Goal: Task Accomplishment & Management: Manage account settings

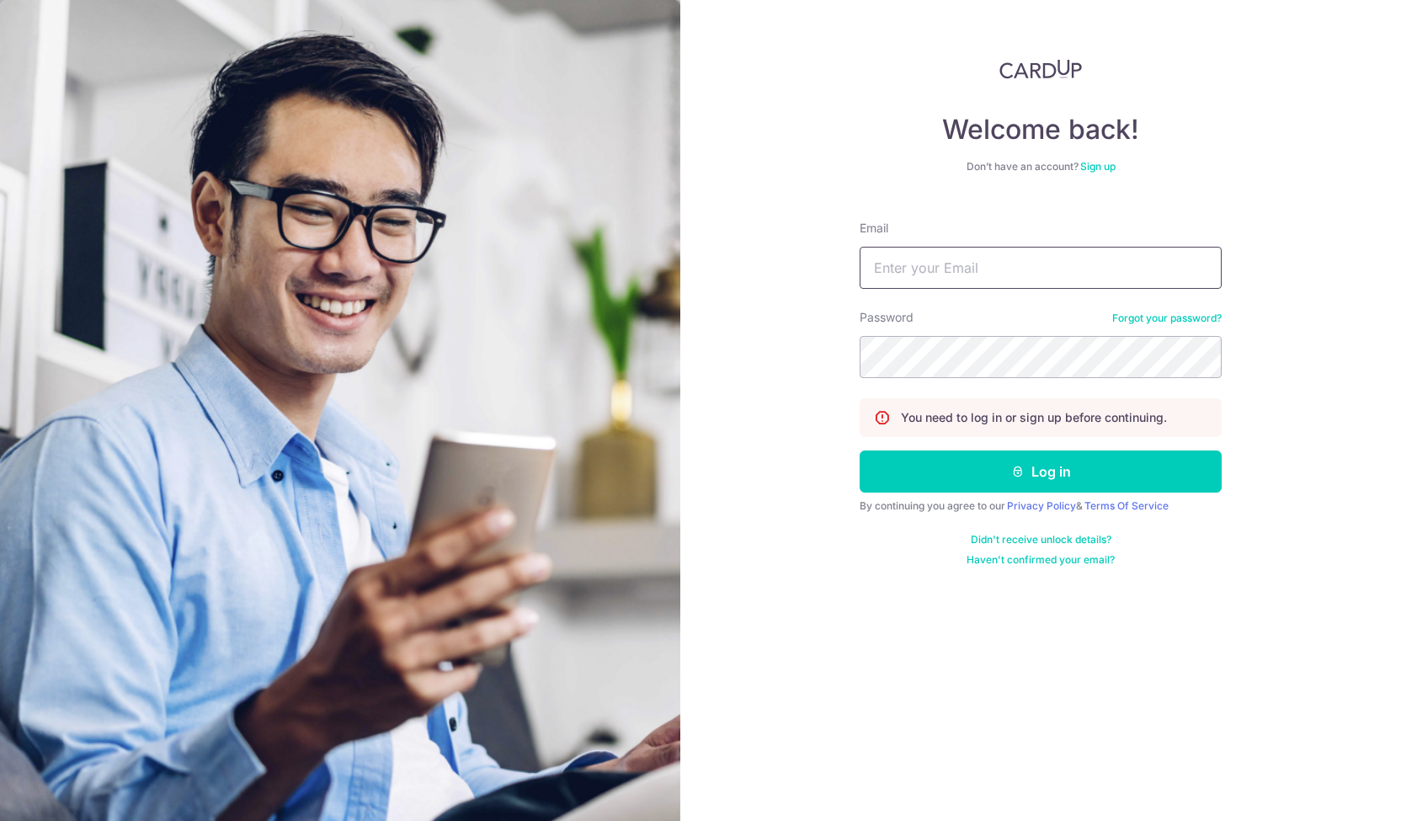
click at [990, 269] on input "Email" at bounding box center [1041, 268] width 362 height 42
type input "evelyn.lau.bluemoon@gmail.com"
click at [1009, 355] on form "Email evelyn.lau.bluemoon@gmail.com Password Forgot your password? You need to …" at bounding box center [1041, 387] width 362 height 360
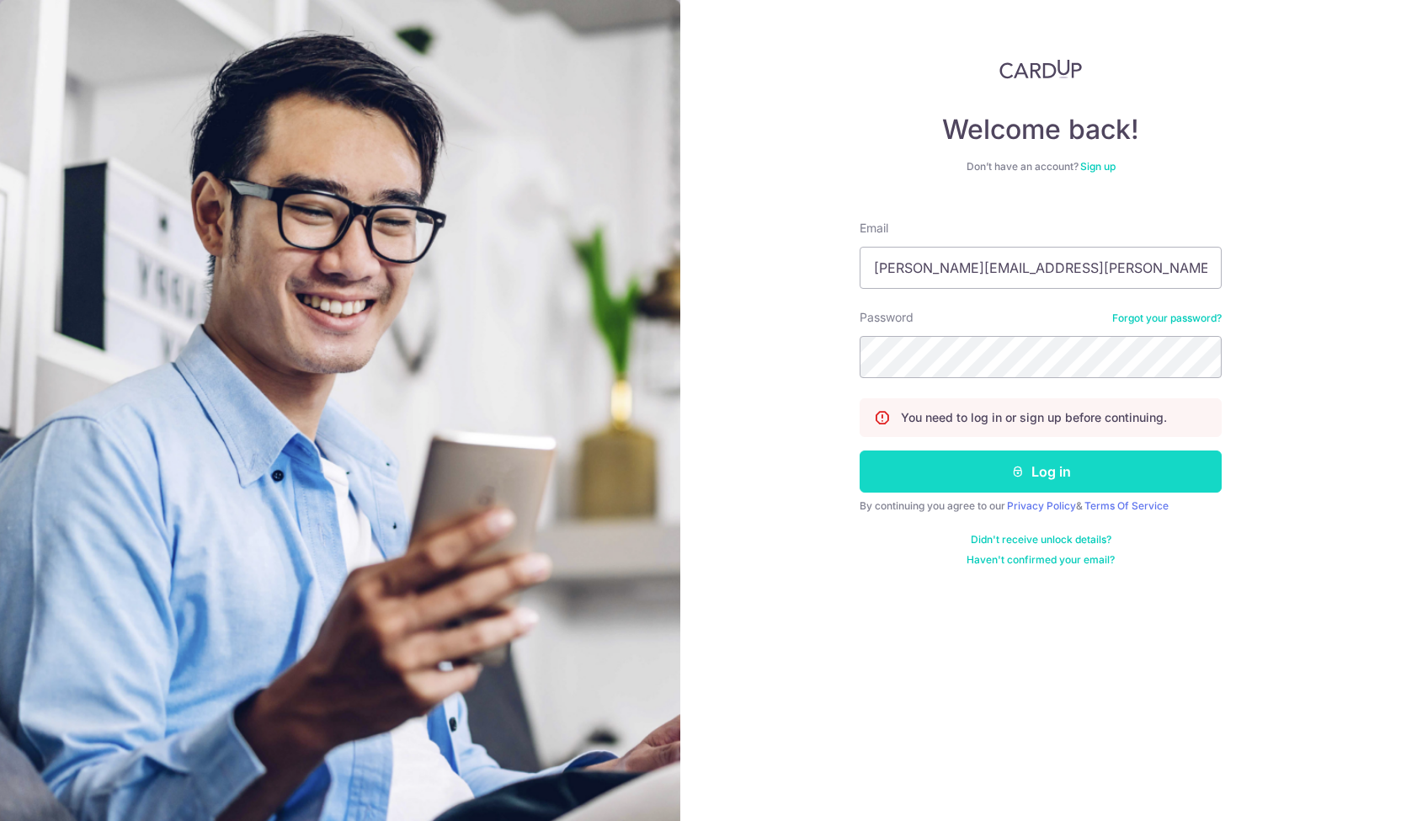
drag, startPoint x: 1014, startPoint y: 470, endPoint x: 985, endPoint y: 471, distance: 28.6
click at [985, 471] on button "Log in" at bounding box center [1041, 472] width 362 height 42
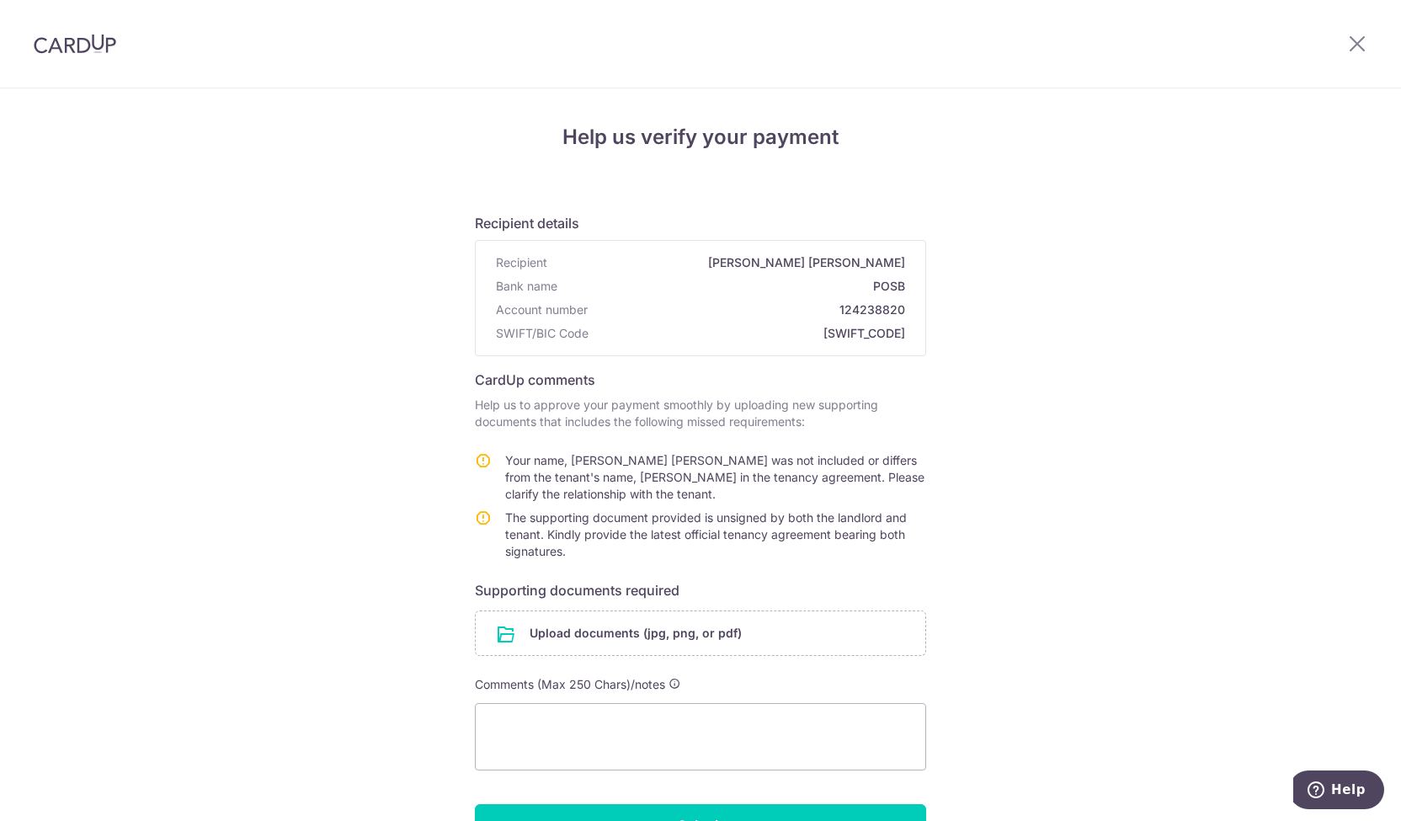
click at [72, 40] on img at bounding box center [75, 44] width 83 height 20
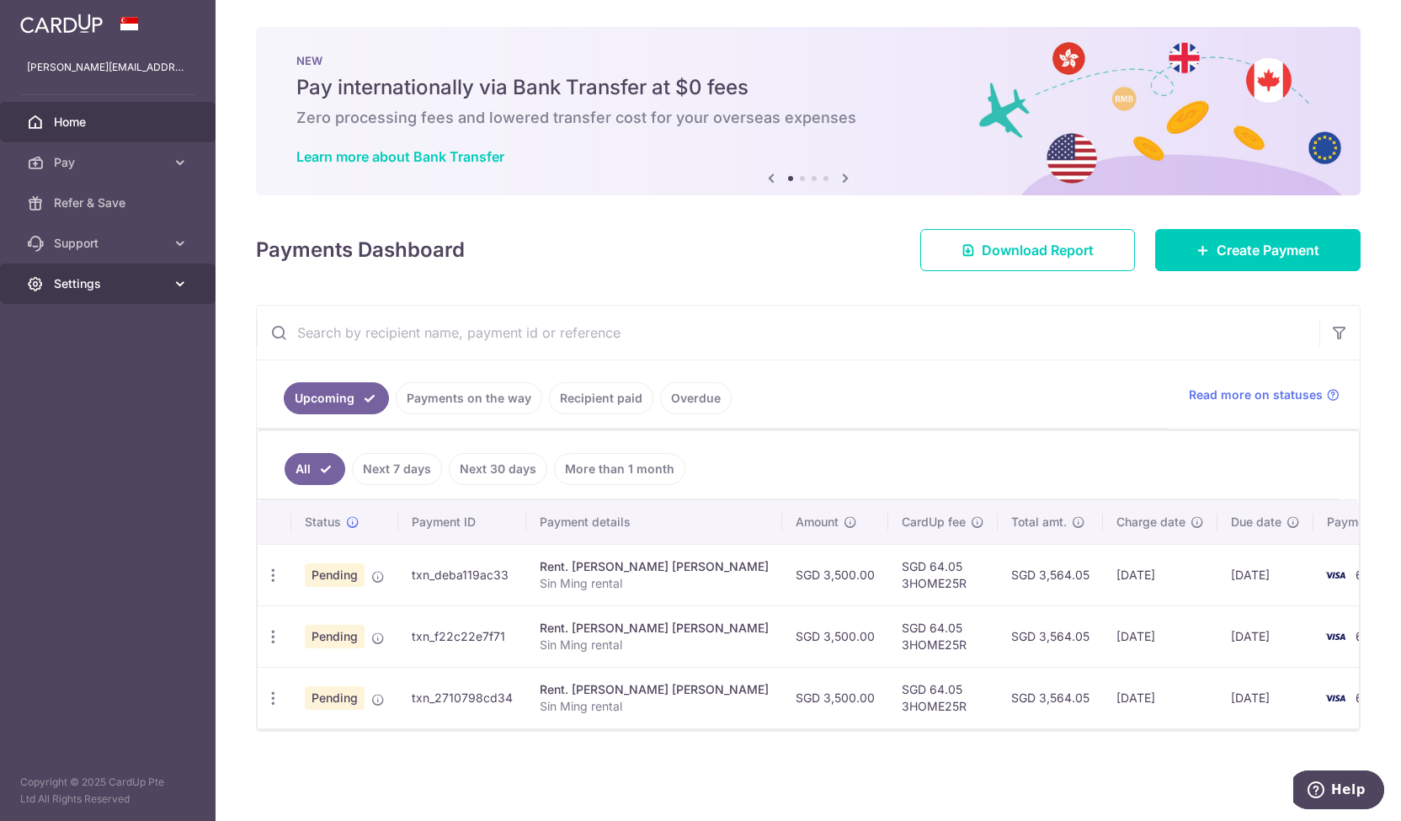
click at [178, 295] on link "Settings" at bounding box center [108, 284] width 216 height 40
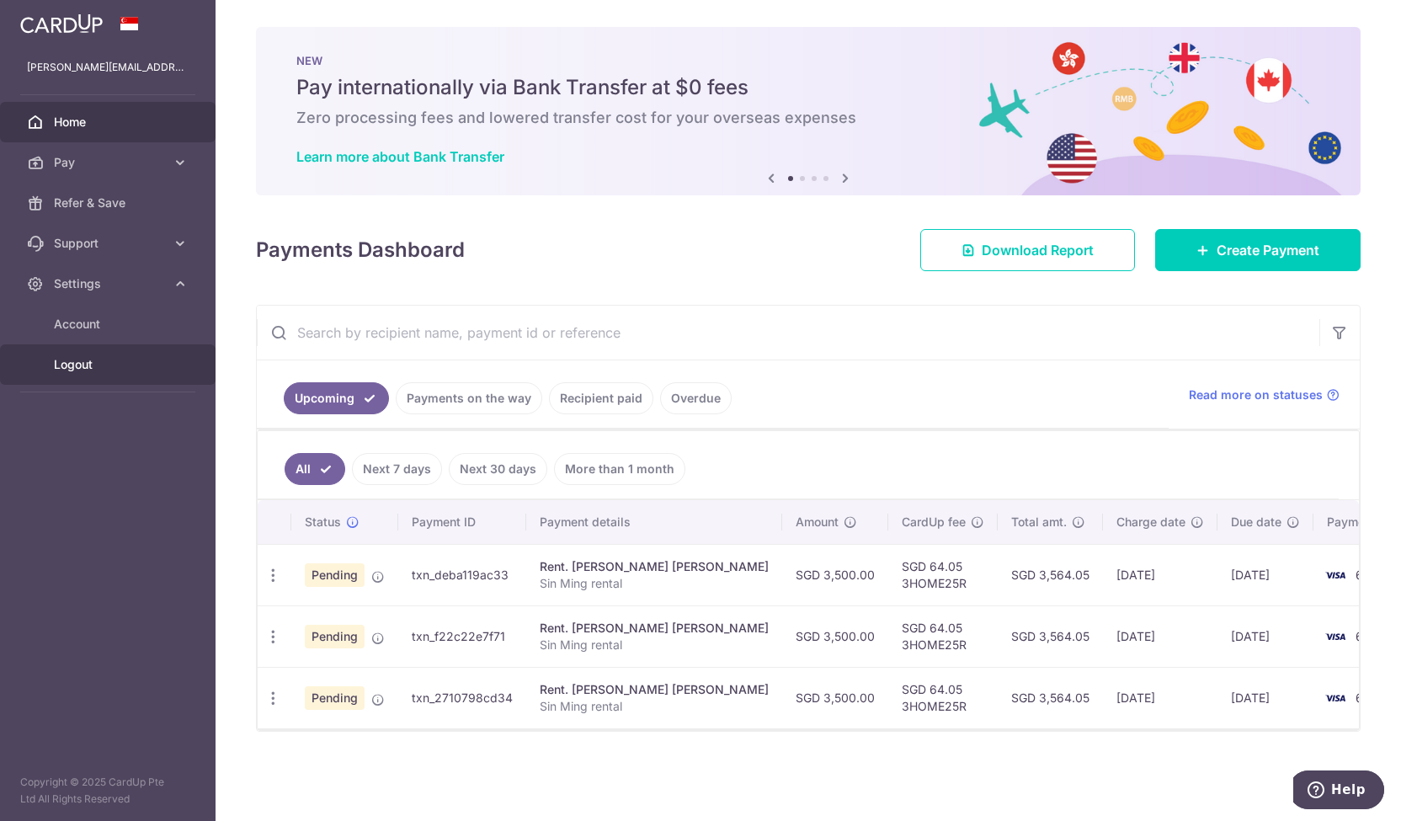
click at [106, 363] on span "Logout" at bounding box center [109, 364] width 111 height 17
